Goal: Information Seeking & Learning: Check status

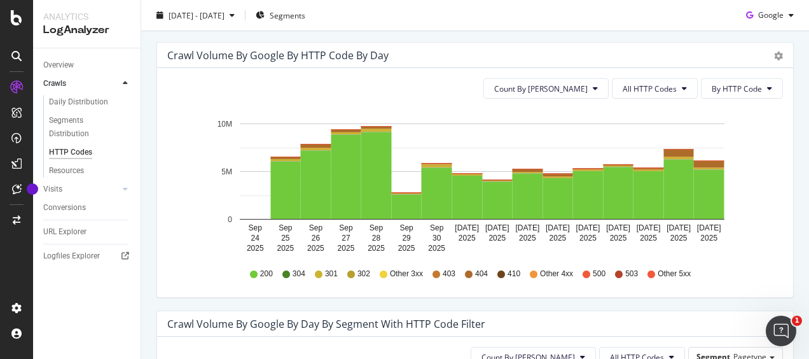
scroll to position [400, 0]
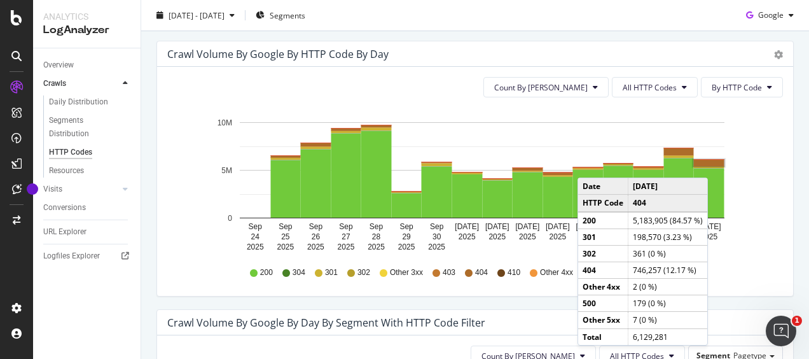
click at [711, 164] on rect "A chart." at bounding box center [709, 163] width 31 height 6
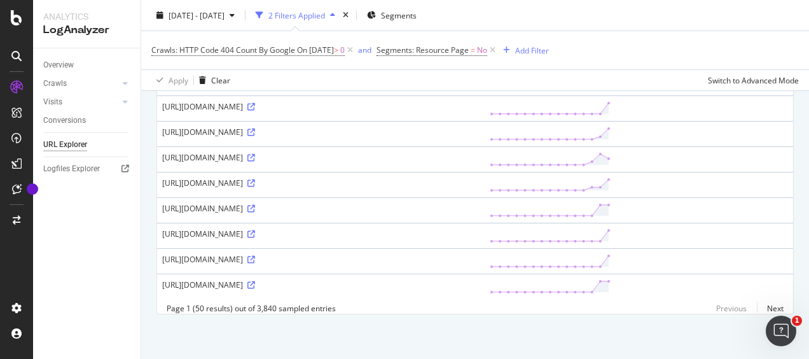
scroll to position [1985, 0]
click at [763, 299] on link "Next" at bounding box center [770, 308] width 27 height 18
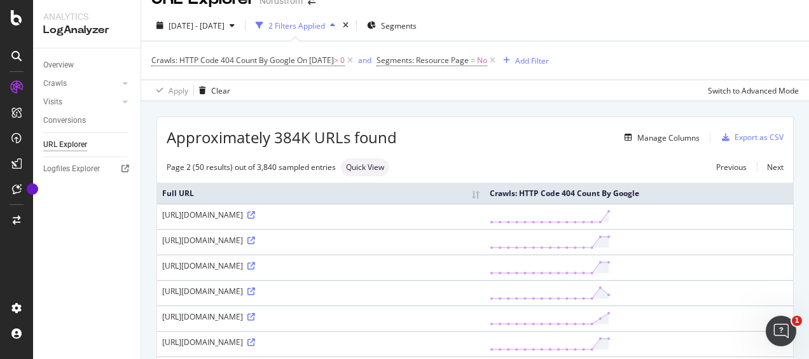
scroll to position [2111, 0]
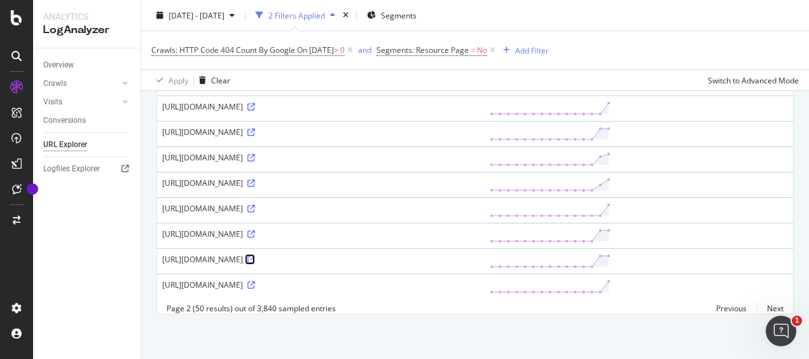
click at [255, 256] on icon at bounding box center [251, 260] width 8 height 8
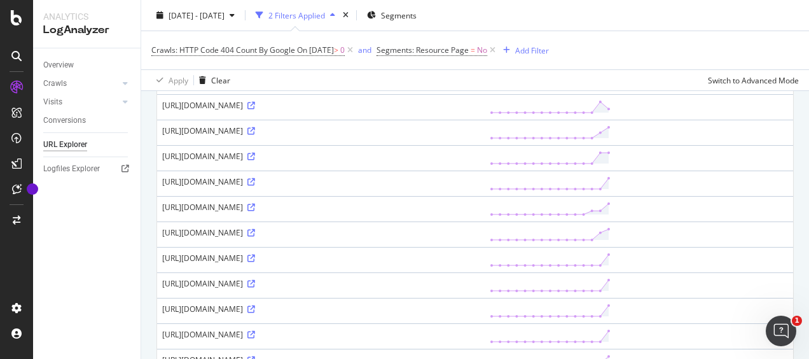
scroll to position [0, 0]
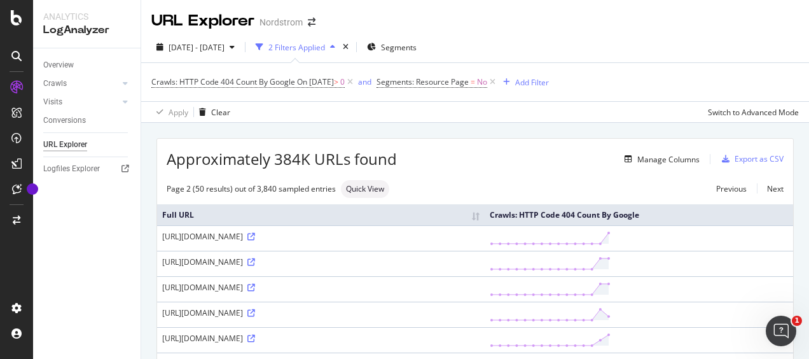
click at [346, 242] on div "[URL][DOMAIN_NAME]" at bounding box center [320, 236] width 317 height 11
click at [549, 80] on div "Add Filter" at bounding box center [532, 82] width 34 height 11
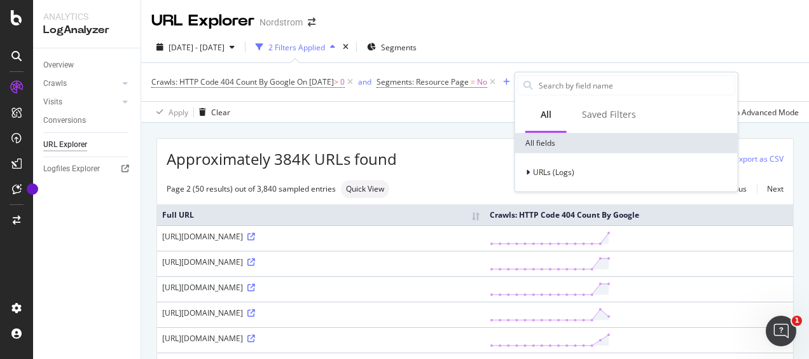
click at [408, 120] on div "Apply Clear Switch to Advanced Mode" at bounding box center [475, 111] width 668 height 21
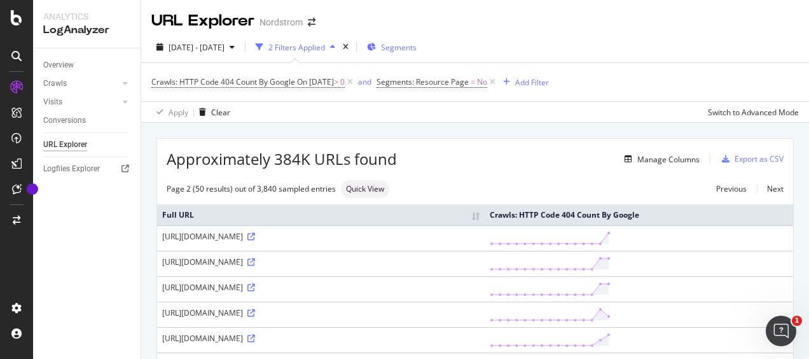
click at [412, 49] on span "Segments" at bounding box center [399, 47] width 36 height 11
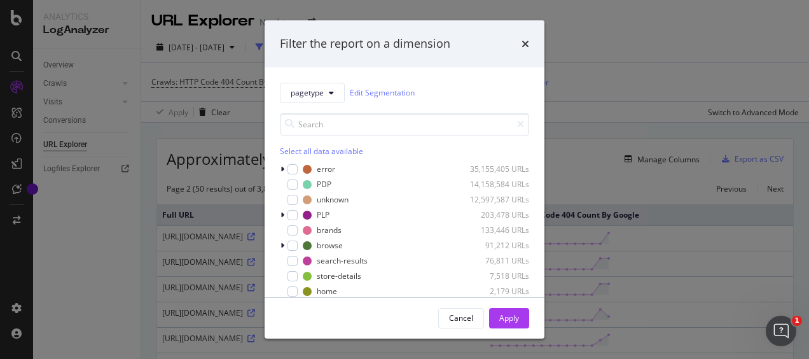
scroll to position [76, 0]
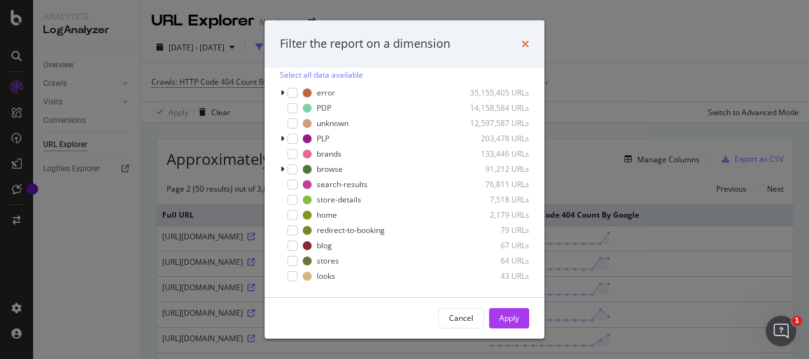
click at [522, 41] on icon "times" at bounding box center [526, 44] width 8 height 10
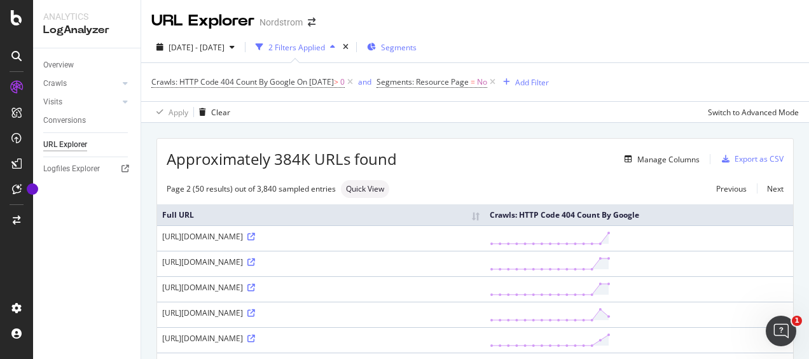
click at [417, 45] on span "Segments" at bounding box center [399, 47] width 36 height 11
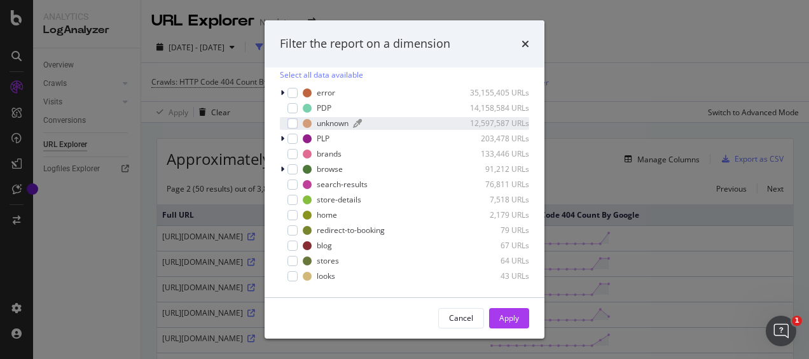
scroll to position [0, 0]
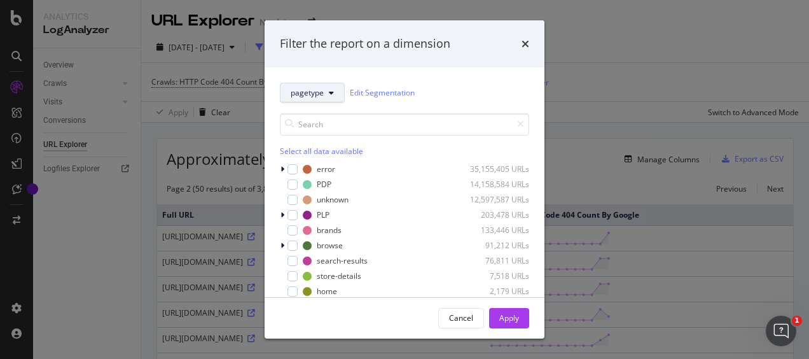
click at [333, 95] on button "pagetype" at bounding box center [312, 93] width 65 height 20
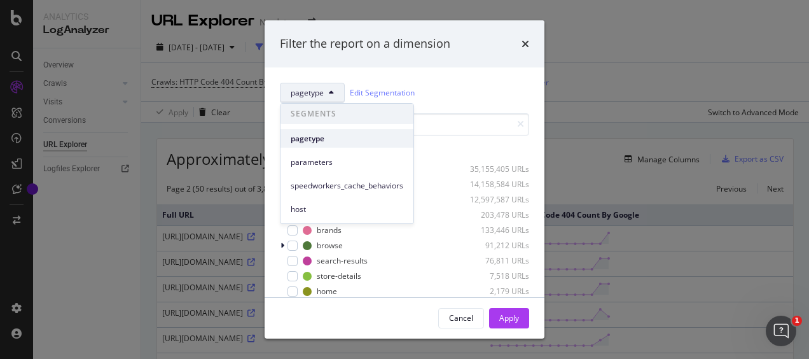
click at [332, 139] on span "pagetype" at bounding box center [347, 138] width 113 height 11
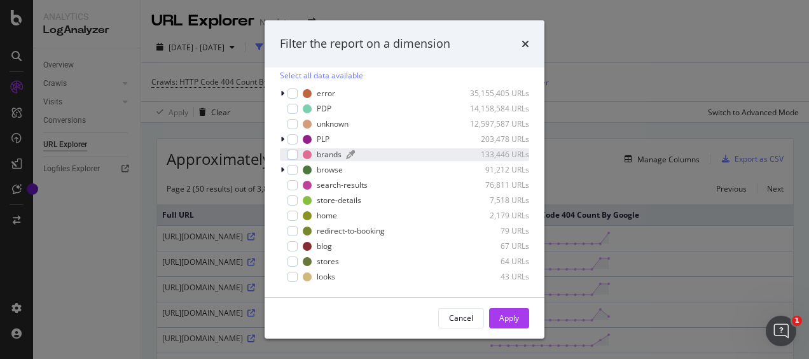
scroll to position [76, 0]
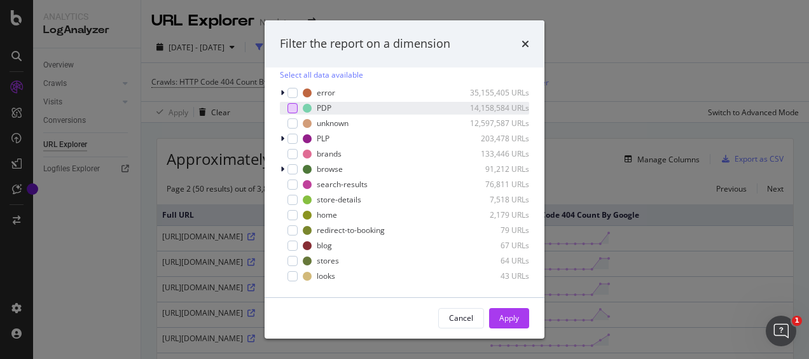
click at [293, 107] on div "modal" at bounding box center [293, 108] width 10 height 10
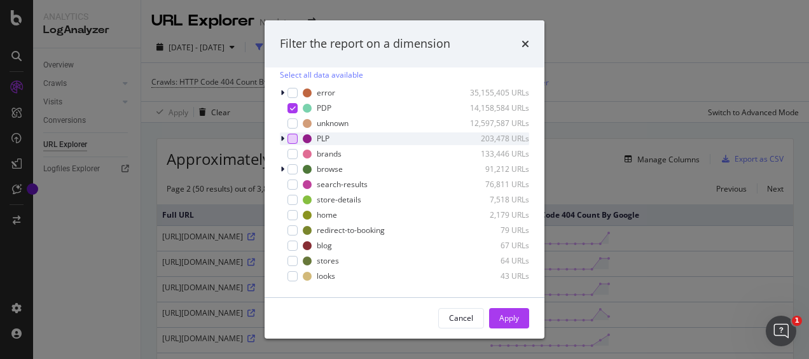
click at [294, 139] on div "modal" at bounding box center [293, 139] width 10 height 10
click at [295, 156] on div "modal" at bounding box center [293, 154] width 10 height 10
click at [296, 174] on div "browse 91,212 URLs" at bounding box center [404, 169] width 249 height 13
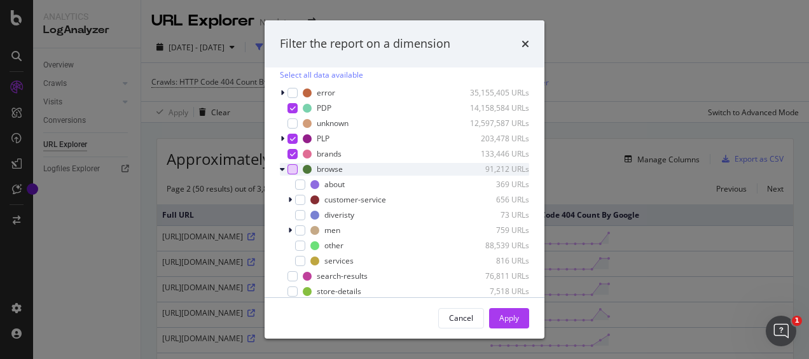
click at [295, 170] on div "modal" at bounding box center [293, 169] width 10 height 10
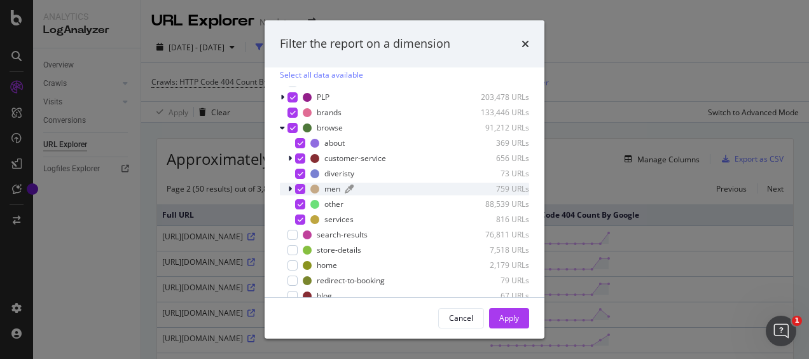
scroll to position [56, 0]
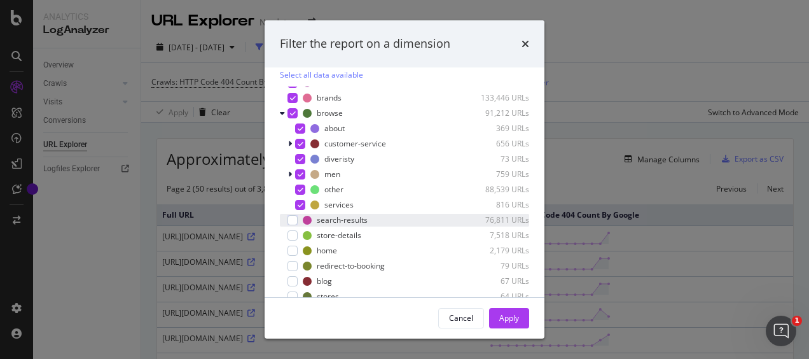
click at [298, 221] on div "search-results 76,811 URLs" at bounding box center [404, 220] width 249 height 13
click at [295, 242] on div "error 35,155,405 URLs PDP 14,158,584 URLs unknown 12,597,587 URLs PLP 203,478 U…" at bounding box center [404, 147] width 249 height 232
click at [294, 241] on div "error 35,155,405 URLs PDP 14,158,584 URLs unknown 12,597,587 URLs PLP 203,478 U…" at bounding box center [404, 147] width 249 height 232
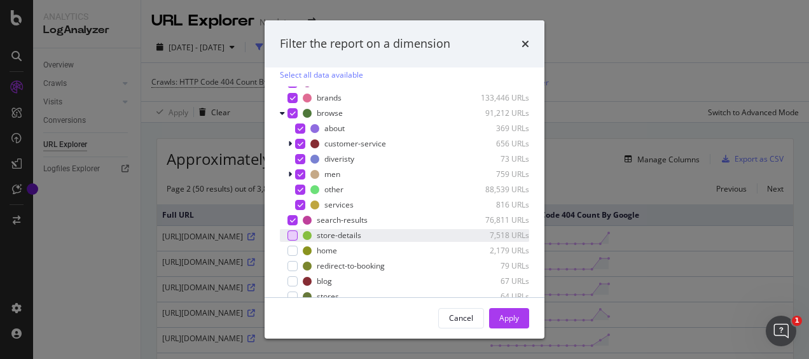
click at [295, 234] on div "modal" at bounding box center [293, 235] width 10 height 10
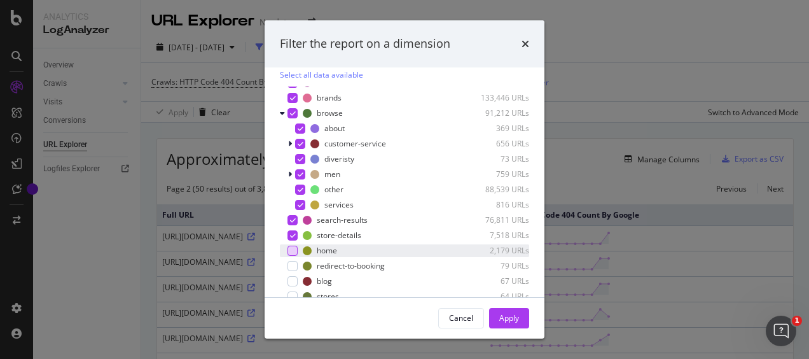
click at [295, 248] on div "modal" at bounding box center [293, 251] width 10 height 10
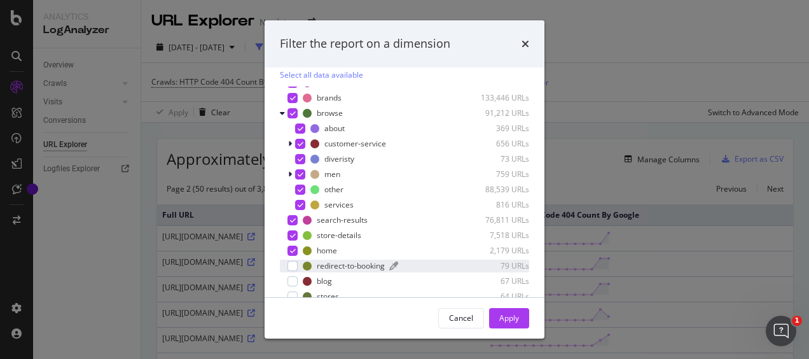
scroll to position [112, 0]
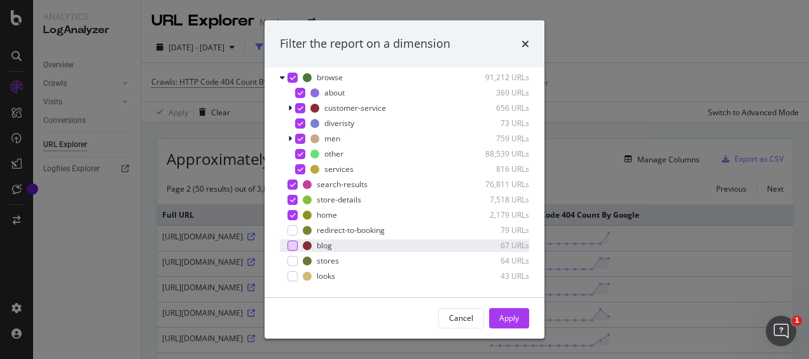
click at [291, 243] on div "modal" at bounding box center [293, 245] width 10 height 10
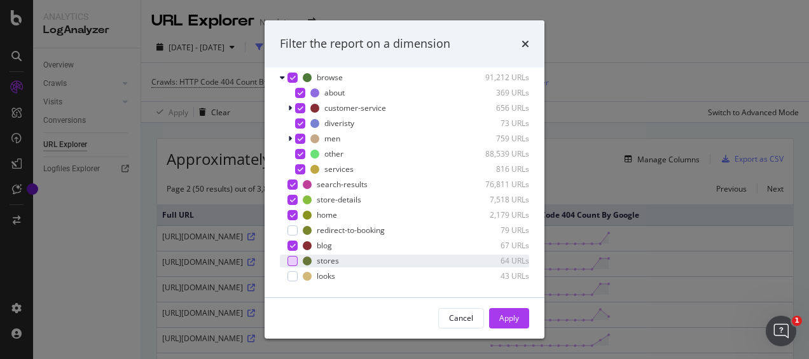
click at [294, 261] on div "modal" at bounding box center [293, 261] width 10 height 10
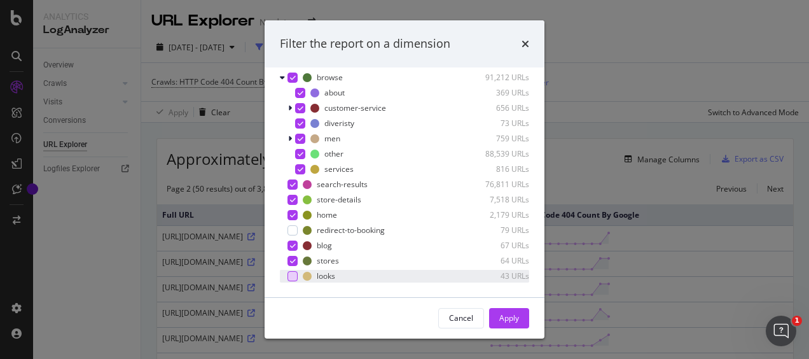
click at [295, 278] on div "modal" at bounding box center [293, 276] width 10 height 10
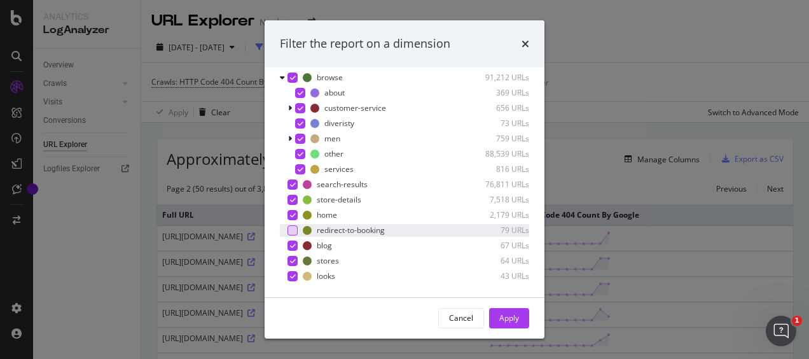
click at [295, 232] on div "modal" at bounding box center [293, 230] width 10 height 10
click at [510, 315] on div "Apply" at bounding box center [509, 317] width 20 height 11
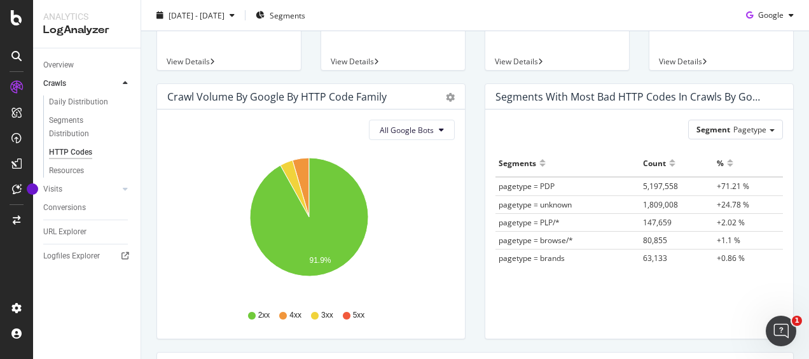
scroll to position [85, 0]
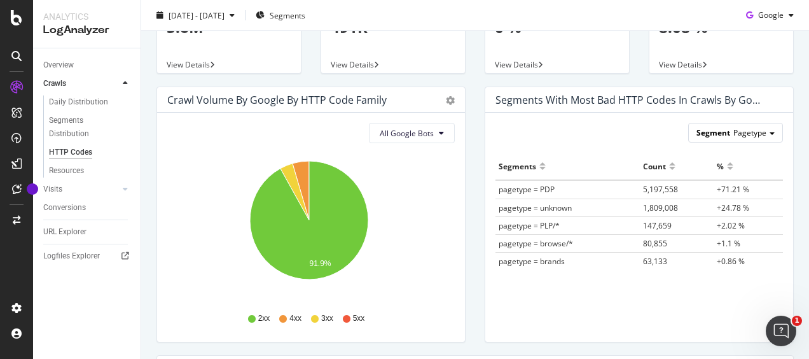
click at [746, 132] on span "Pagetype" at bounding box center [749, 132] width 33 height 11
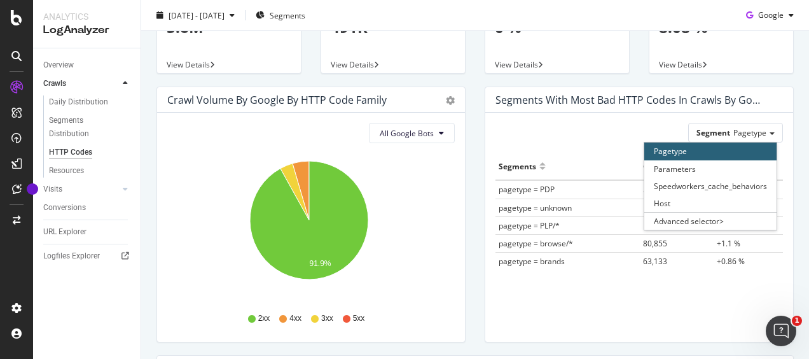
click at [602, 127] on div "Segment Pagetype Pagetype Parameters Speedworkers_cache_behaviors Host Advanced…" at bounding box center [640, 133] width 288 height 20
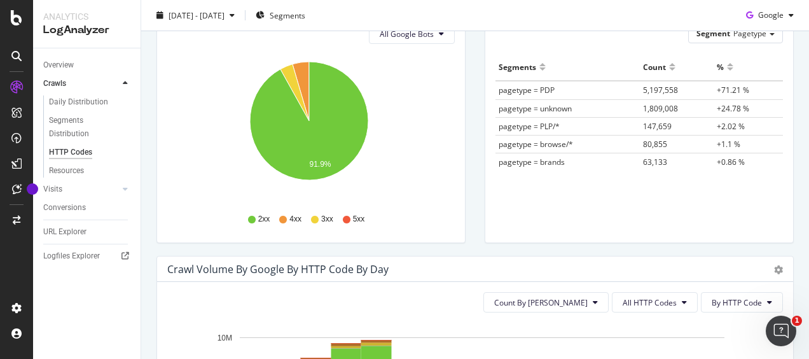
scroll to position [185, 0]
click at [436, 38] on button "All Google Bots" at bounding box center [412, 33] width 86 height 20
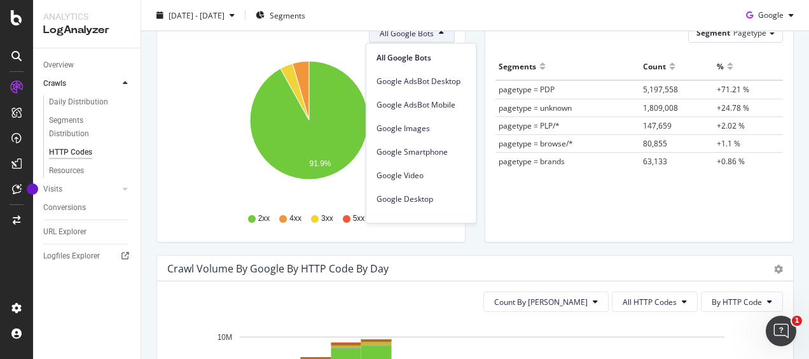
click at [510, 202] on div "Segments Count % pagetype = PDP 5,197,558 +71.21 % pagetype = unknown 1,809,008…" at bounding box center [640, 131] width 288 height 157
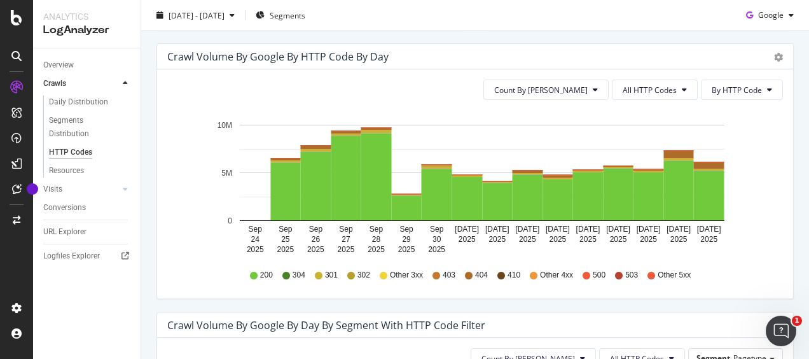
scroll to position [397, 0]
click at [583, 95] on button "Count By [PERSON_NAME]" at bounding box center [545, 90] width 125 height 20
click at [655, 90] on span "All HTTP Codes" at bounding box center [650, 90] width 54 height 11
click at [735, 92] on span "By HTTP Code" at bounding box center [737, 90] width 50 height 11
click at [667, 86] on span "All HTTP Codes" at bounding box center [650, 90] width 54 height 11
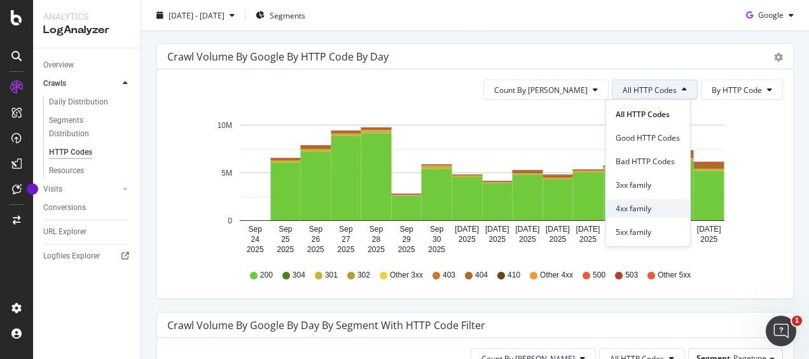
click at [641, 206] on span "4xx family" at bounding box center [648, 208] width 64 height 11
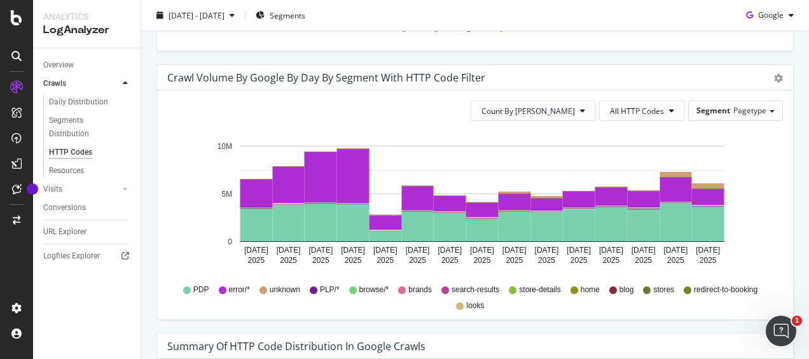
scroll to position [650, 0]
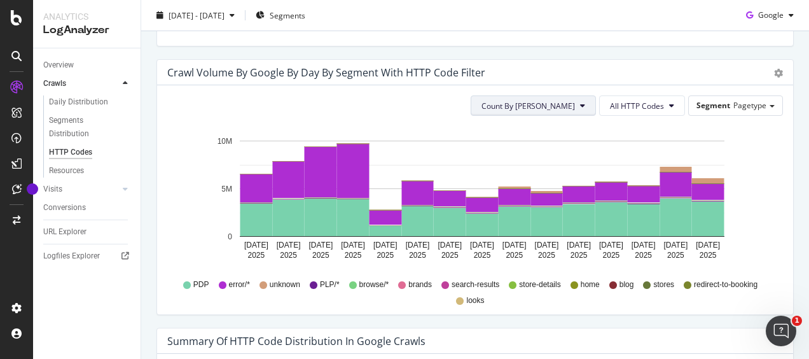
click at [560, 106] on span "Count By [PERSON_NAME]" at bounding box center [529, 106] width 94 height 11
click at [639, 107] on span "All HTTP Codes" at bounding box center [637, 106] width 54 height 11
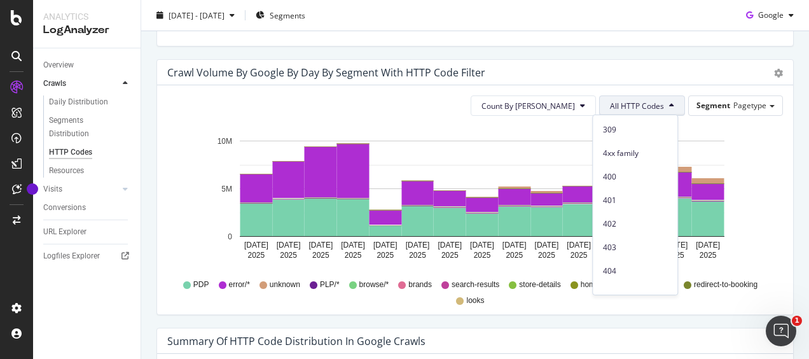
scroll to position [247, 0]
click at [629, 258] on span "404" at bounding box center [635, 259] width 64 height 11
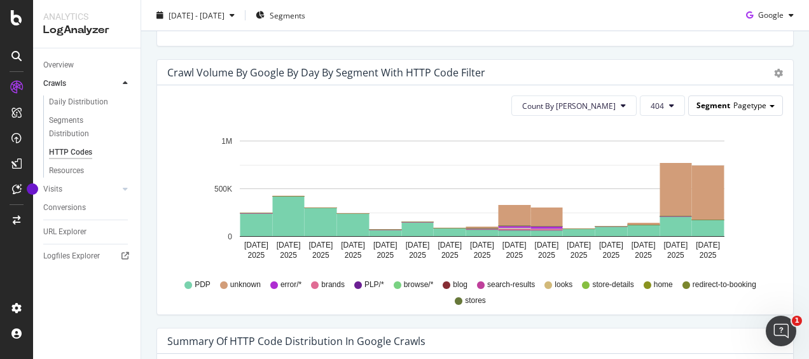
click at [757, 106] on div "Segment Pagetype" at bounding box center [736, 105] width 94 height 18
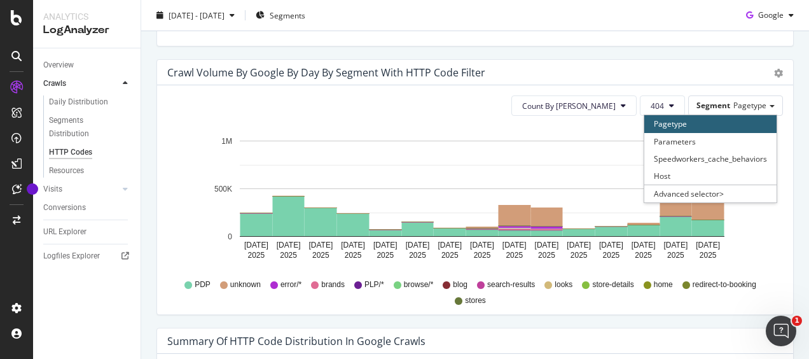
click at [763, 229] on icon "[DATE] [DATE] [DATE] [DATE] [DATE] [DATE] [DATE] [DATE] [DATE] [DATE] [DATE] [D…" at bounding box center [470, 200] width 606 height 148
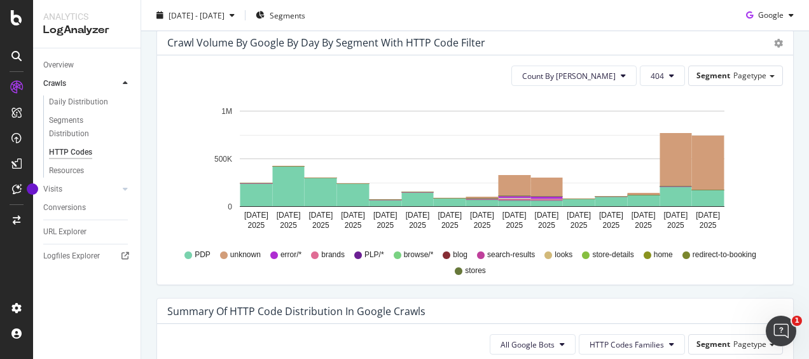
scroll to position [606, 0]
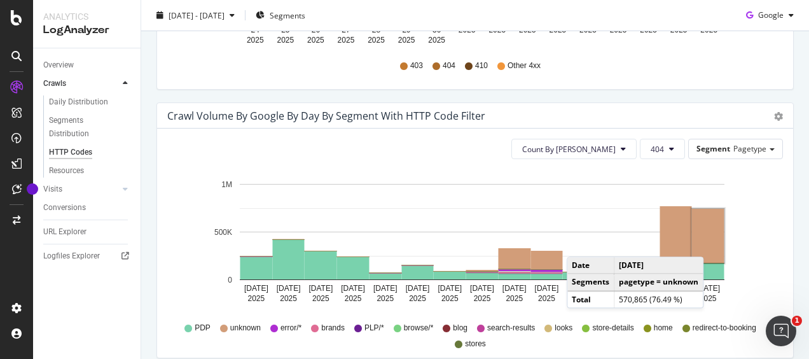
click at [707, 242] on rect "A chart." at bounding box center [708, 236] width 32 height 54
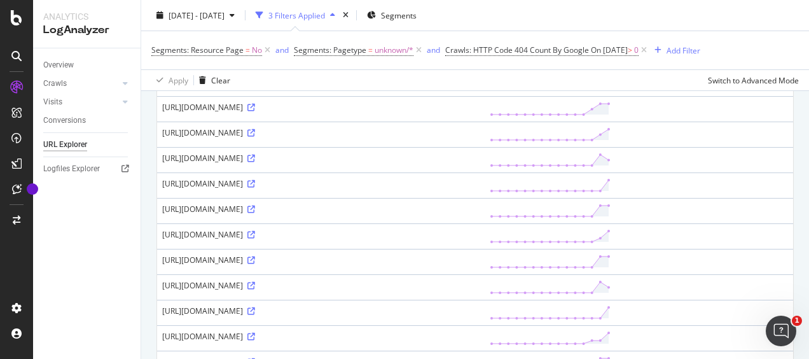
scroll to position [558, 0]
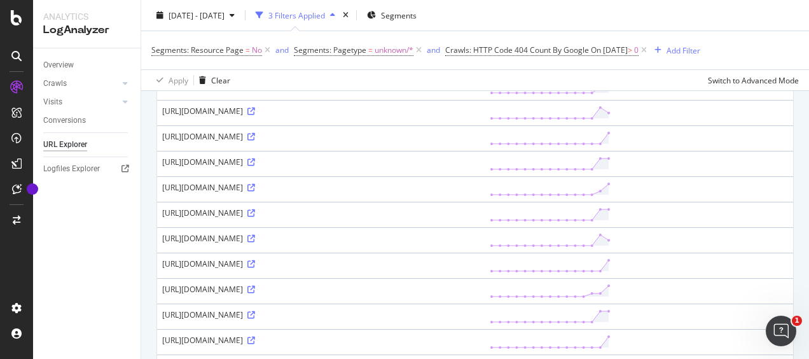
drag, startPoint x: 162, startPoint y: 150, endPoint x: 453, endPoint y: 182, distance: 293.1
copy div "[URL][DOMAIN_NAME]"
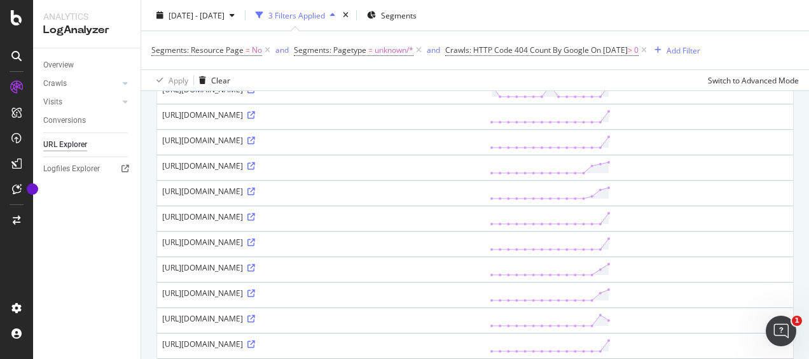
scroll to position [0, 0]
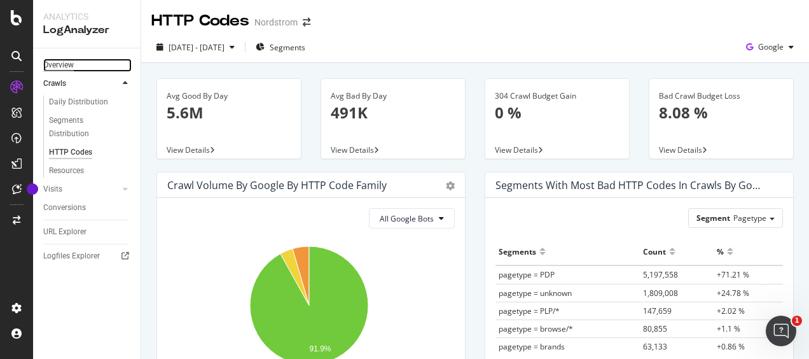
click at [63, 66] on div "Overview" at bounding box center [58, 65] width 31 height 13
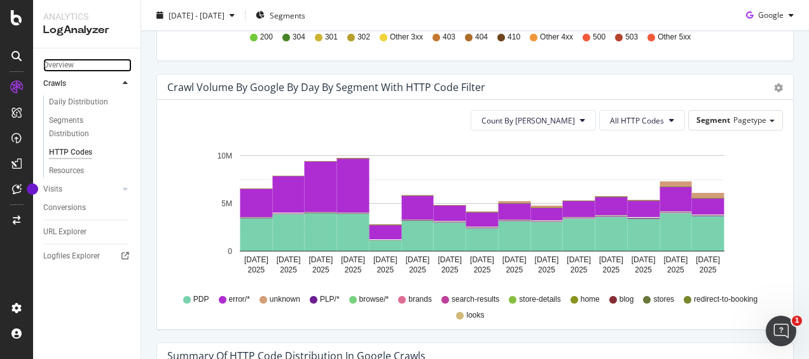
scroll to position [641, 0]
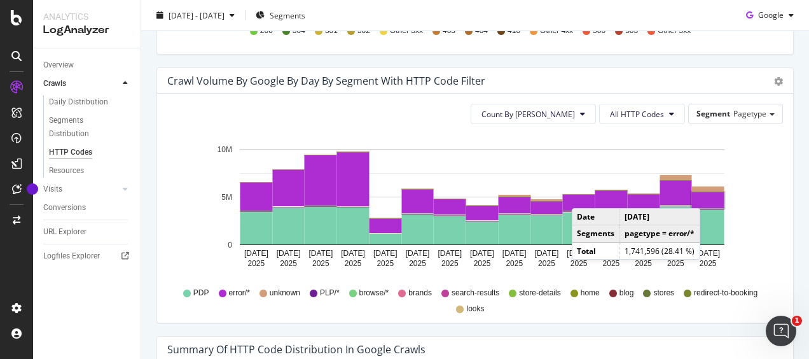
click at [704, 194] on rect "A chart." at bounding box center [708, 200] width 32 height 16
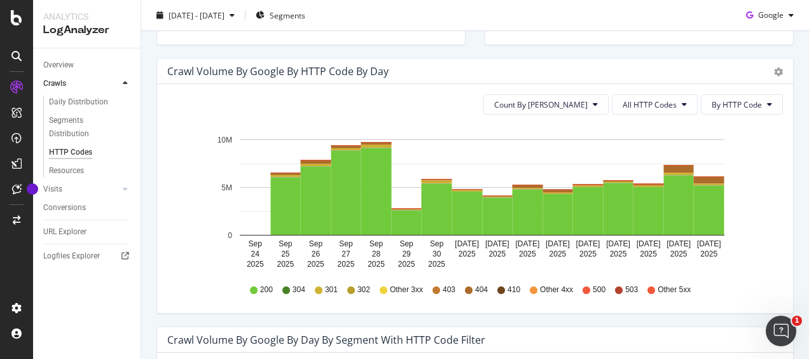
scroll to position [384, 0]
